Goal: Information Seeking & Learning: Learn about a topic

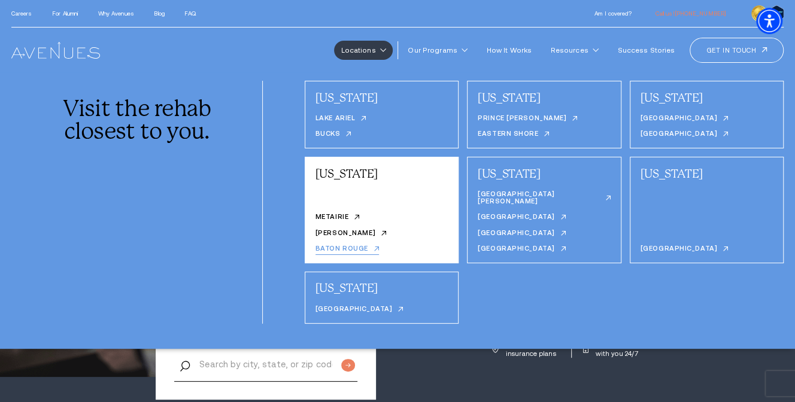
click at [345, 245] on link "Baton Rouge" at bounding box center [347, 250] width 64 height 10
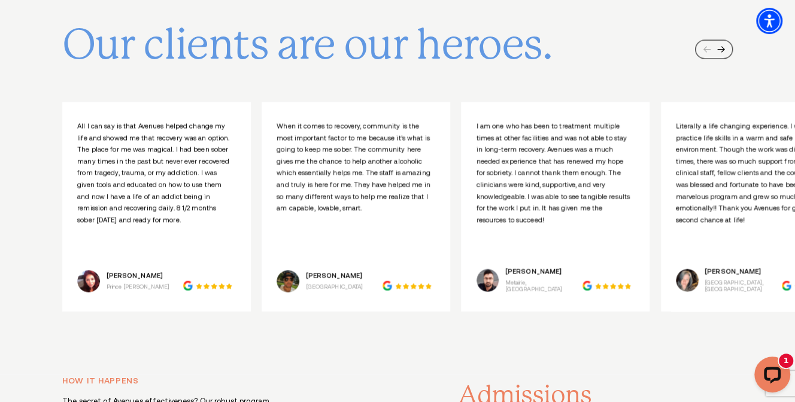
scroll to position [4329, 0]
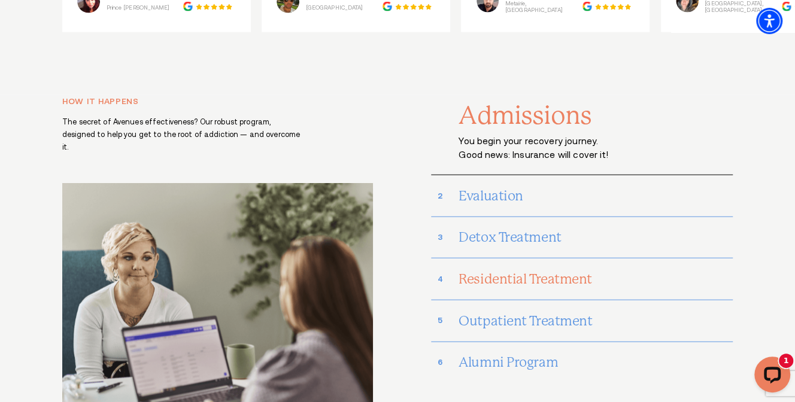
click at [506, 266] on h3 "Residential Treatment" at bounding box center [595, 280] width 274 height 28
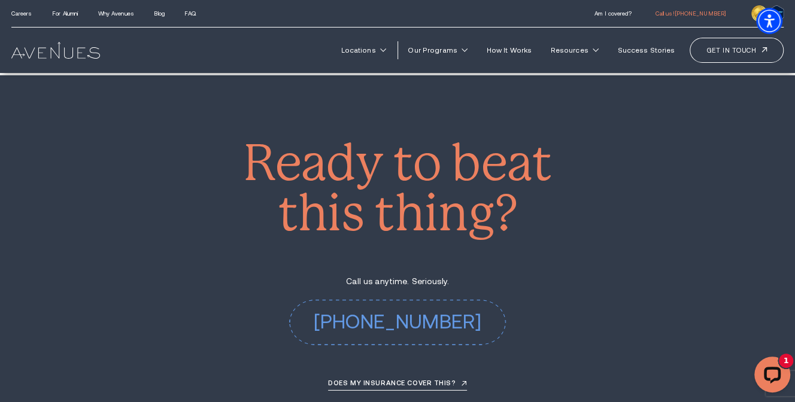
scroll to position [4608, 0]
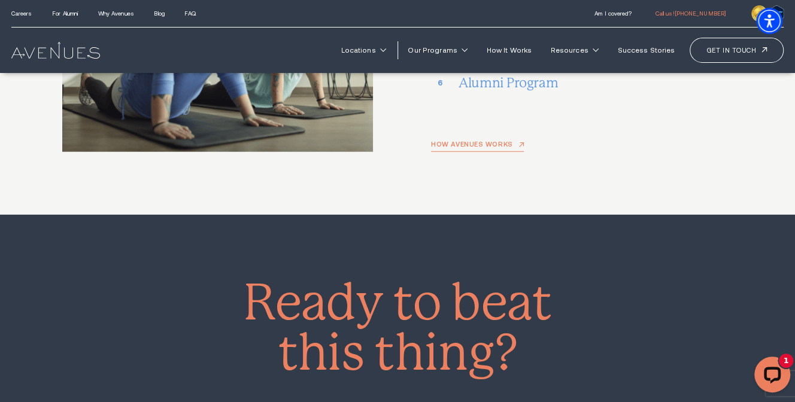
click at [464, 141] on link "How Avenues works" at bounding box center [477, 146] width 93 height 11
